Goal: Task Accomplishment & Management: Use online tool/utility

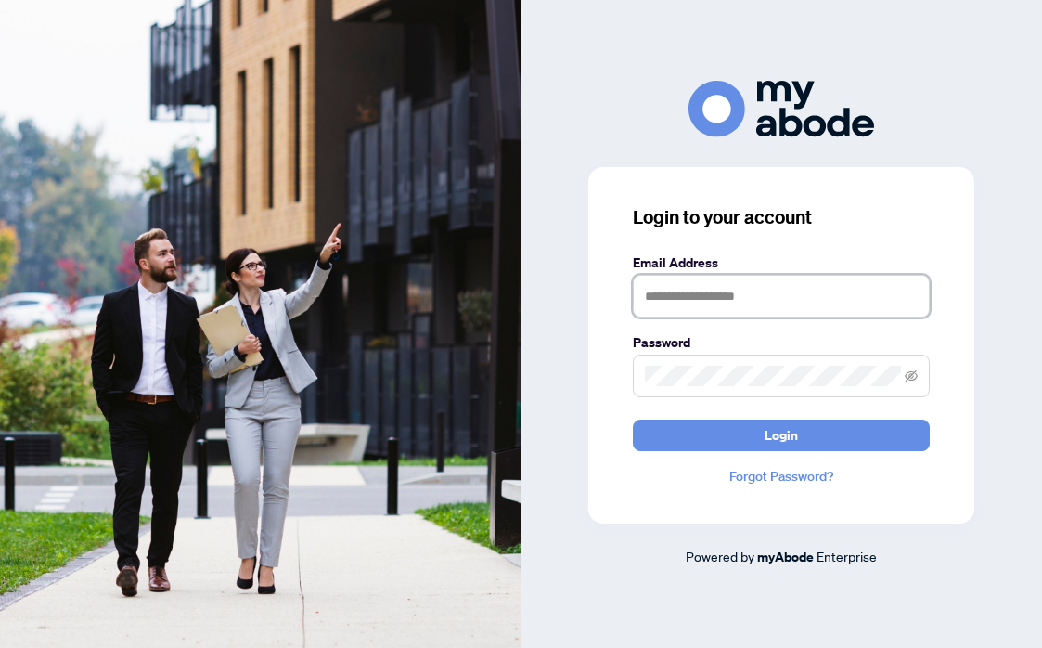
click at [683, 304] on input "text" at bounding box center [781, 296] width 297 height 43
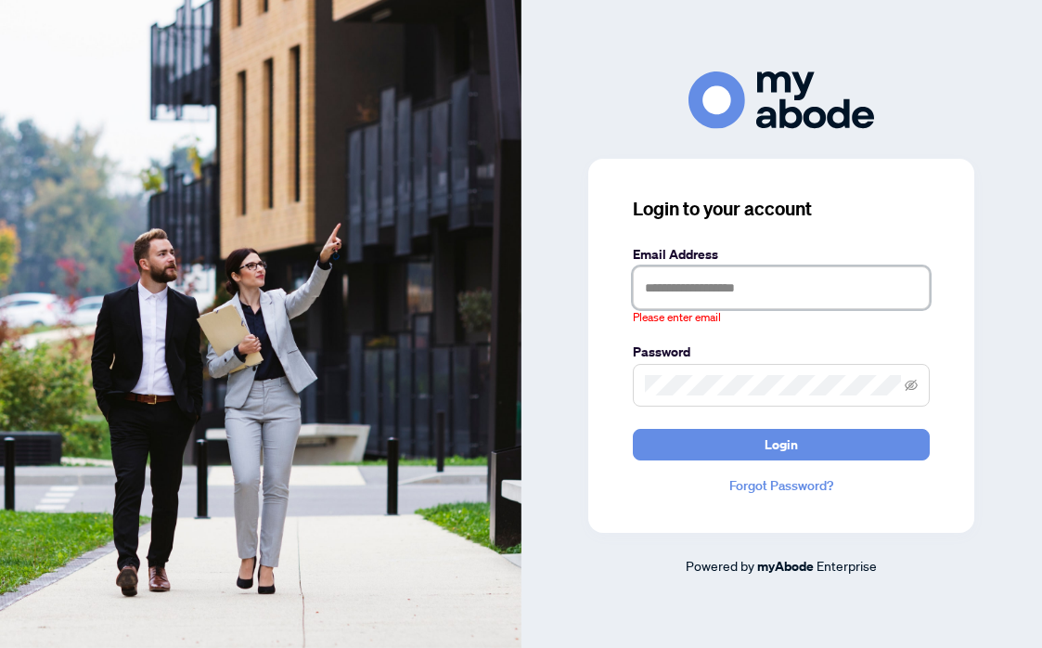
type input "**********"
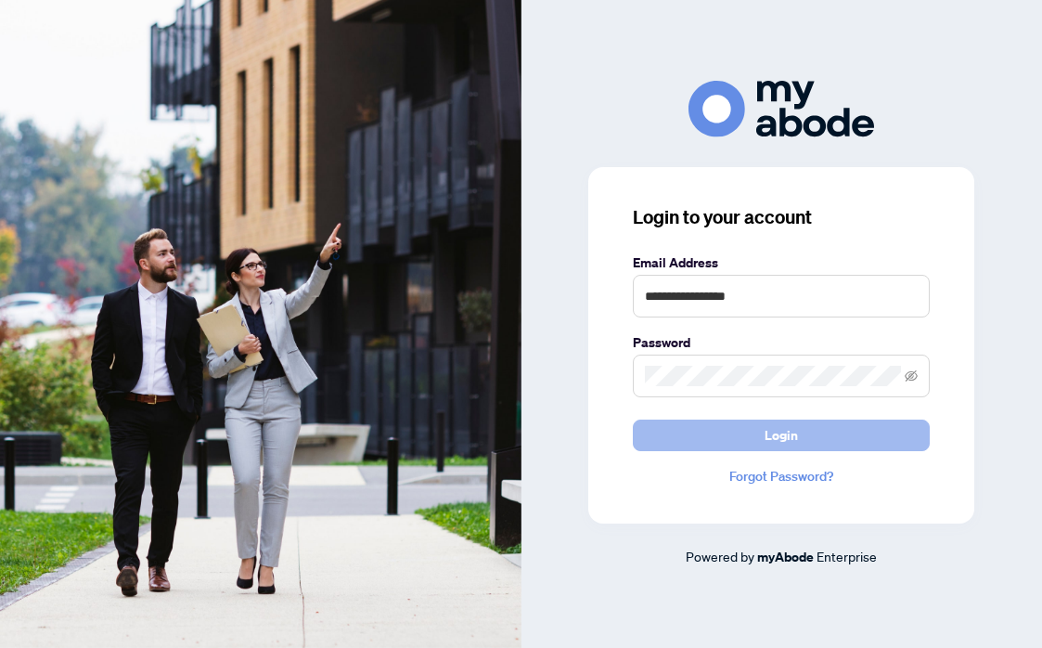
click at [694, 446] on button "Login" at bounding box center [781, 435] width 297 height 32
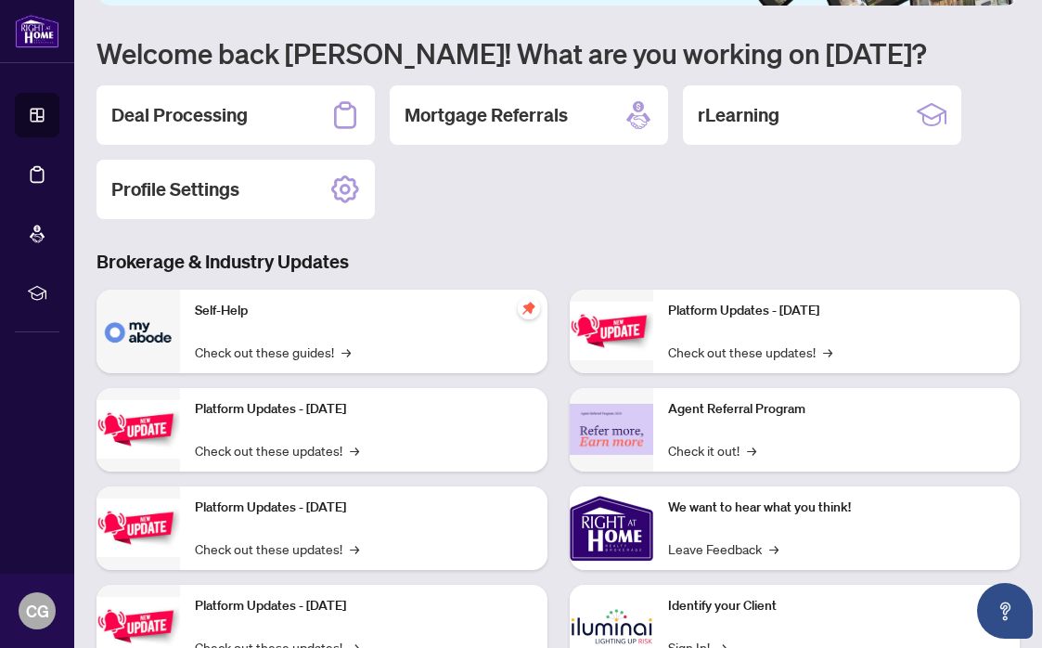
scroll to position [43, 0]
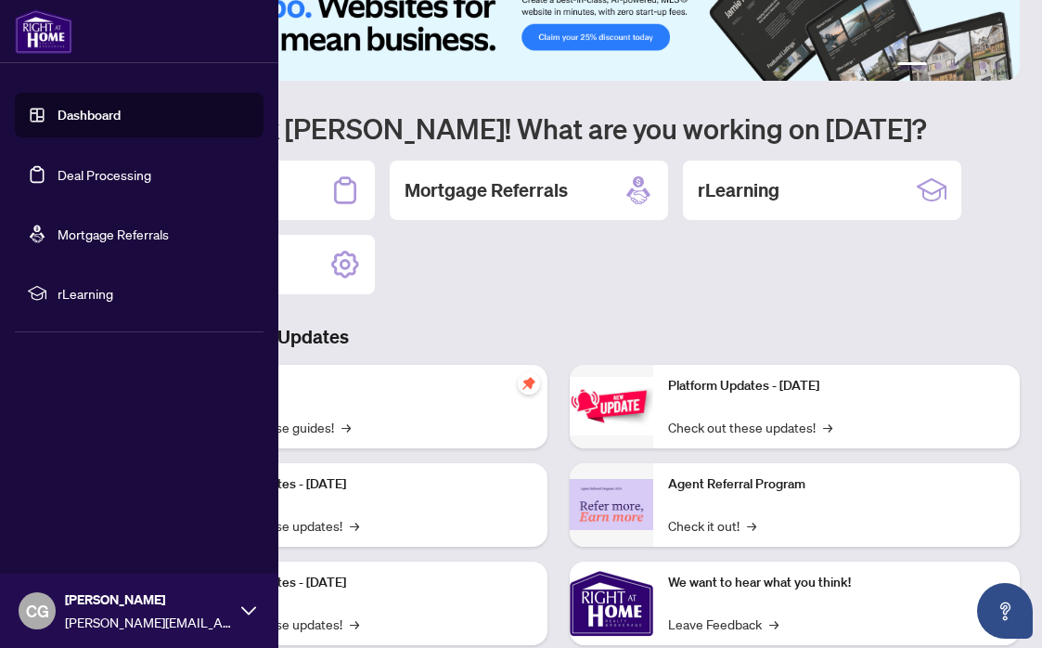
click at [88, 172] on link "Deal Processing" at bounding box center [105, 174] width 94 height 17
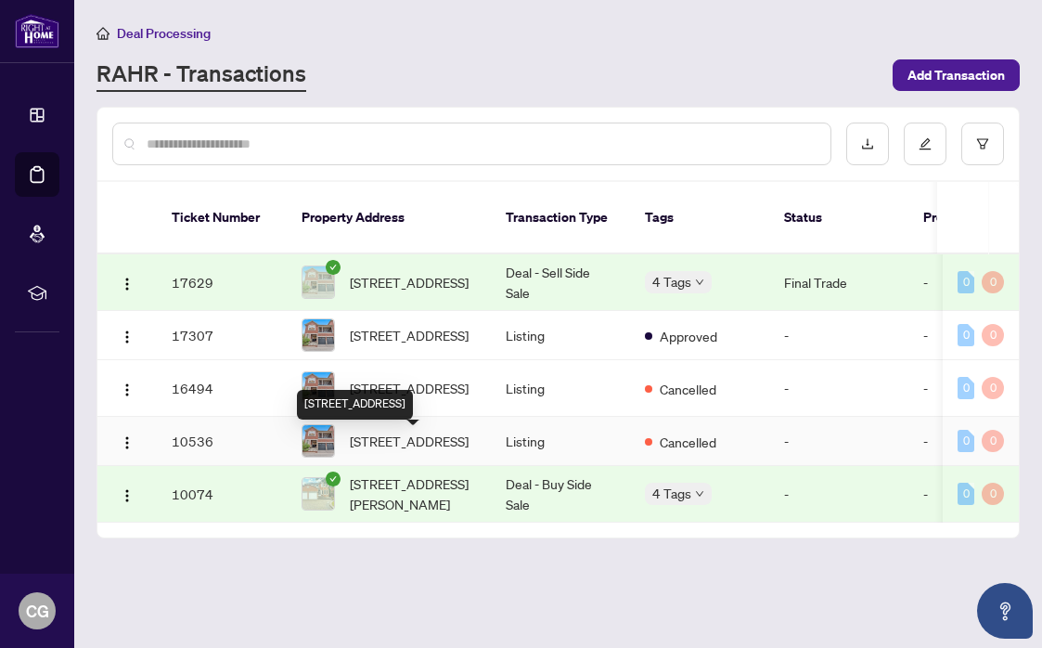
click at [419, 441] on span "[STREET_ADDRESS]" at bounding box center [409, 441] width 119 height 20
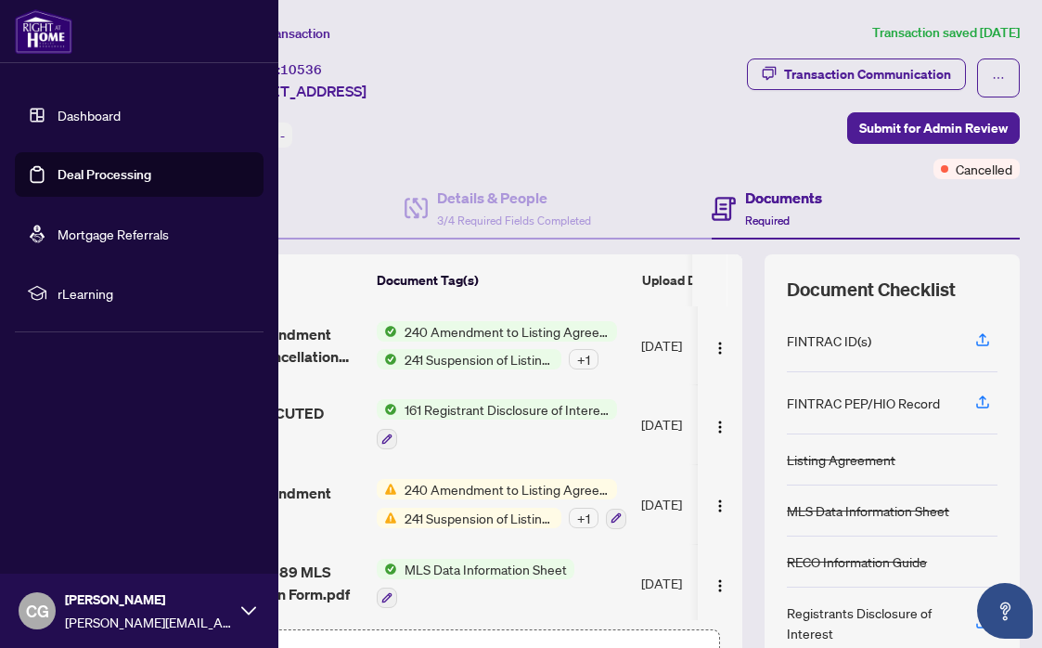
click at [80, 171] on link "Deal Processing" at bounding box center [105, 174] width 94 height 17
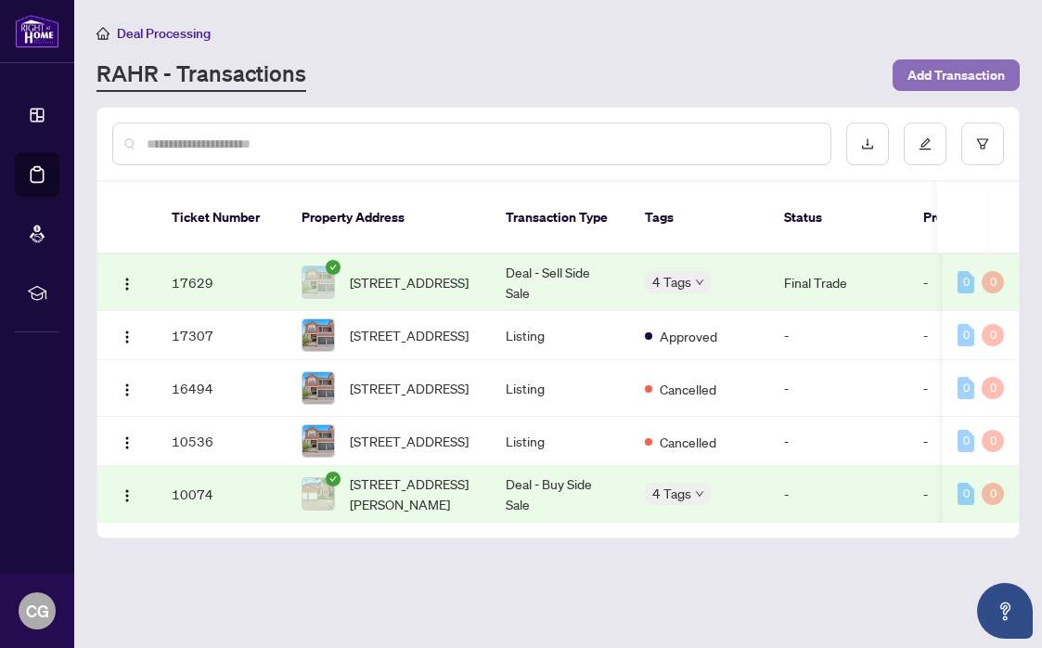
click at [928, 77] on span "Add Transaction" at bounding box center [955, 75] width 97 height 30
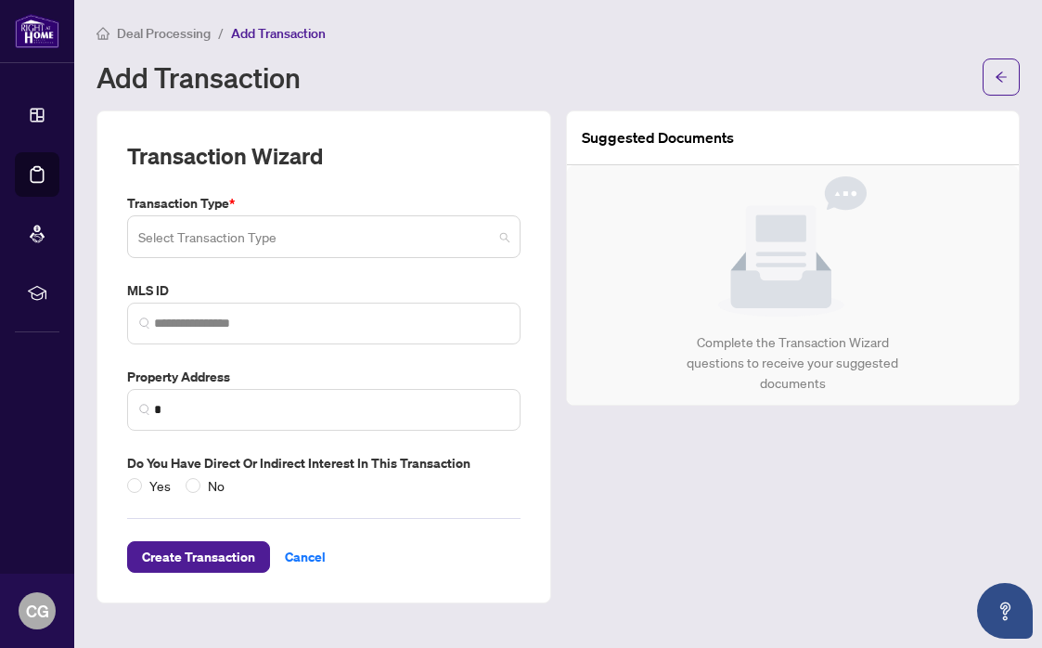
click at [422, 246] on input "search" at bounding box center [315, 239] width 354 height 41
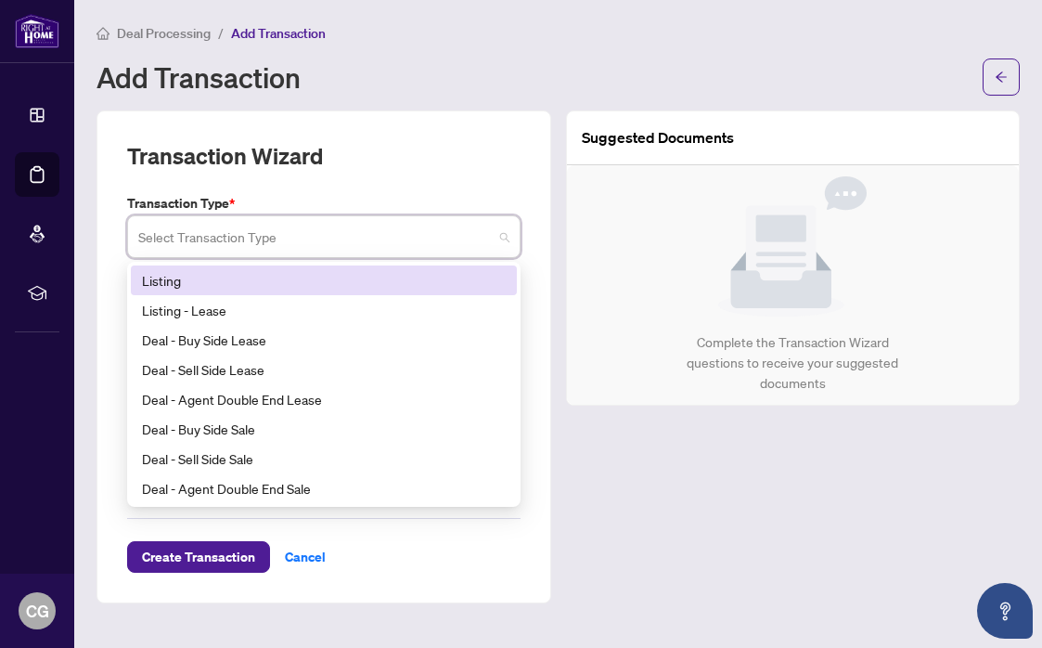
click at [326, 278] on div "Listing" at bounding box center [324, 280] width 364 height 20
